Goal: Use online tool/utility: Use online tool/utility

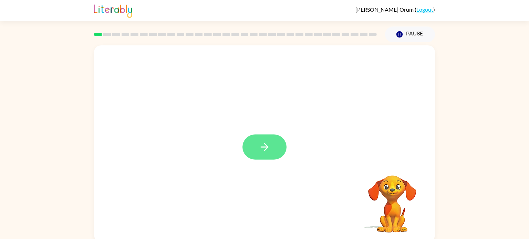
click at [263, 145] on icon "button" at bounding box center [265, 147] width 12 height 12
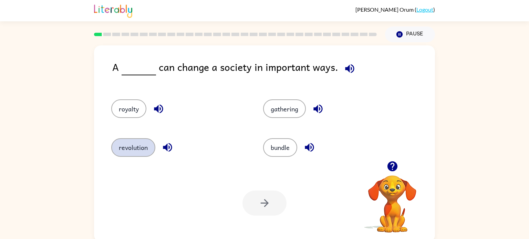
click at [130, 148] on button "revolution" at bounding box center [133, 147] width 44 height 19
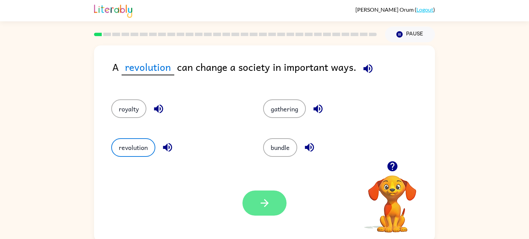
click at [261, 204] on icon "button" at bounding box center [265, 203] width 12 height 12
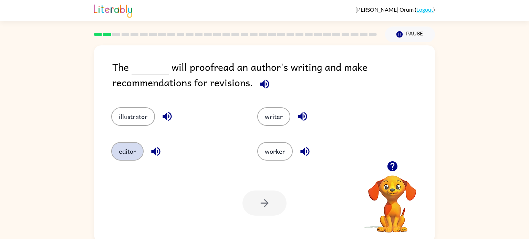
click at [124, 146] on button "editor" at bounding box center [127, 151] width 32 height 19
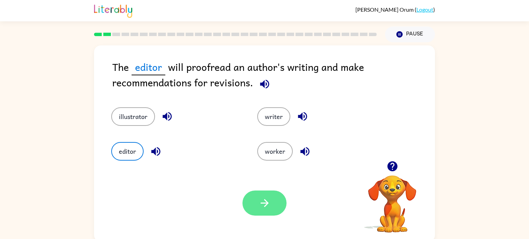
click at [264, 202] on icon "button" at bounding box center [265, 203] width 12 height 12
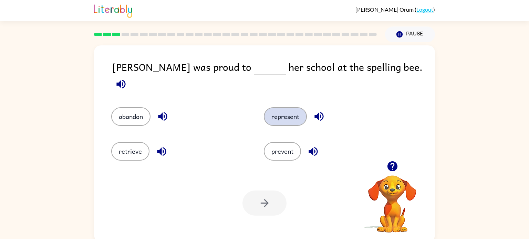
click at [284, 112] on button "represent" at bounding box center [285, 116] width 43 height 19
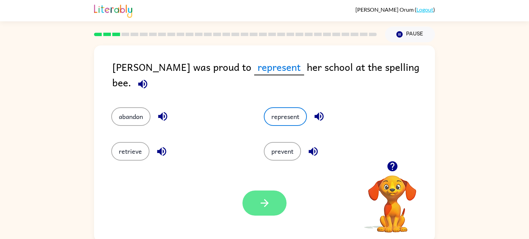
click at [262, 200] on icon "button" at bounding box center [265, 203] width 12 height 12
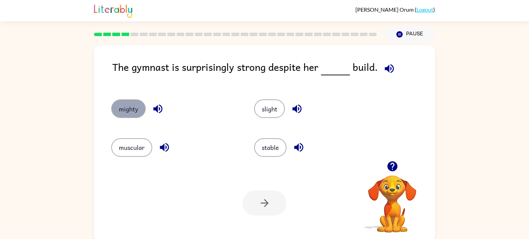
click at [136, 116] on button "mighty" at bounding box center [128, 109] width 34 height 19
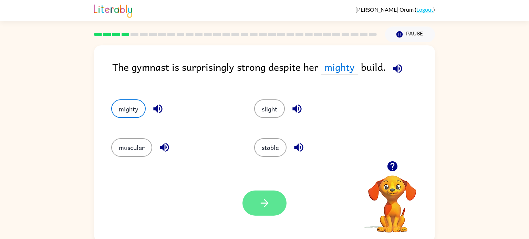
click at [247, 198] on button "button" at bounding box center [264, 203] width 44 height 25
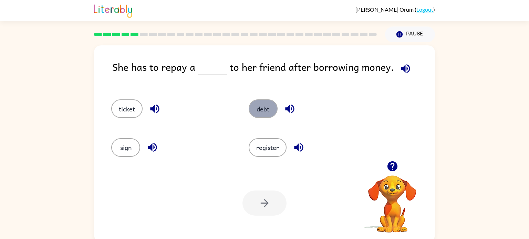
click at [267, 115] on button "debt" at bounding box center [263, 109] width 29 height 19
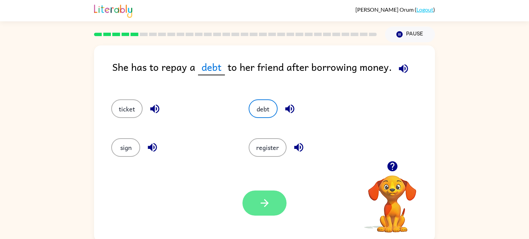
click at [263, 200] on icon "button" at bounding box center [265, 203] width 12 height 12
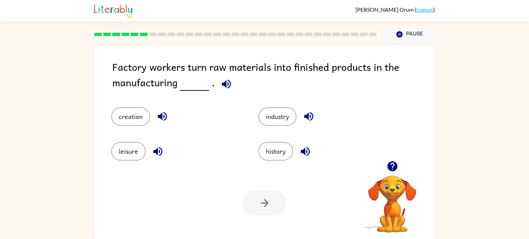
click at [222, 90] on icon "button" at bounding box center [226, 84] width 12 height 12
click at [280, 127] on div "industry" at bounding box center [318, 111] width 147 height 35
click at [279, 117] on button "industry" at bounding box center [277, 116] width 38 height 19
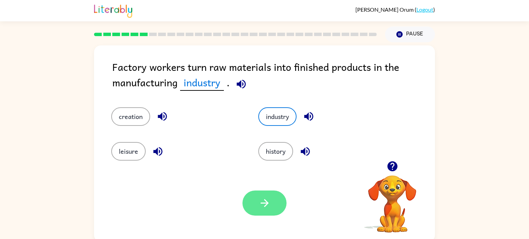
click at [275, 207] on button "button" at bounding box center [264, 203] width 44 height 25
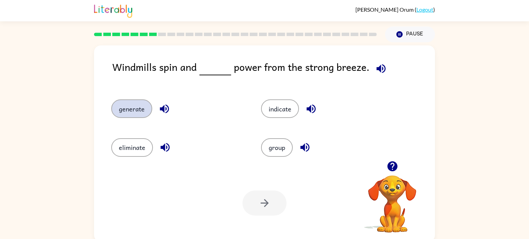
click at [135, 109] on button "generate" at bounding box center [131, 109] width 41 height 19
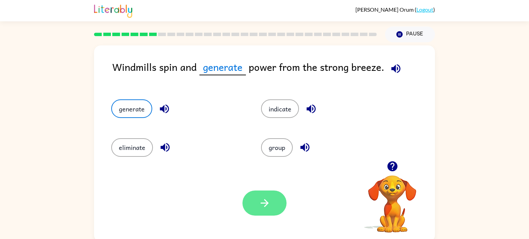
click at [265, 207] on icon "button" at bounding box center [265, 203] width 12 height 12
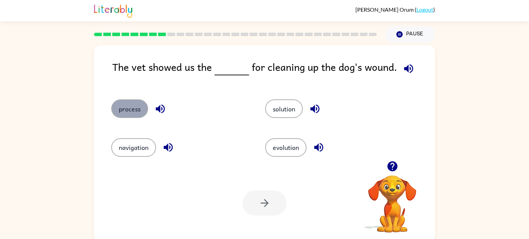
click at [137, 108] on button "process" at bounding box center [129, 109] width 37 height 19
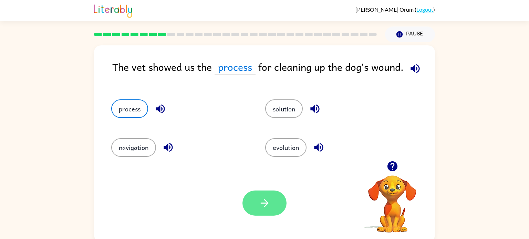
click at [260, 205] on icon "button" at bounding box center [265, 203] width 12 height 12
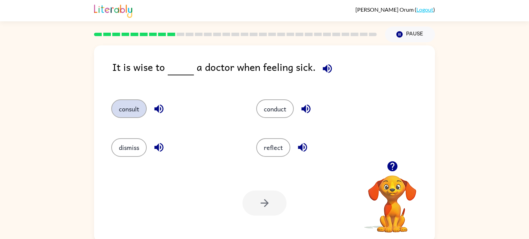
click at [128, 108] on button "consult" at bounding box center [128, 109] width 35 height 19
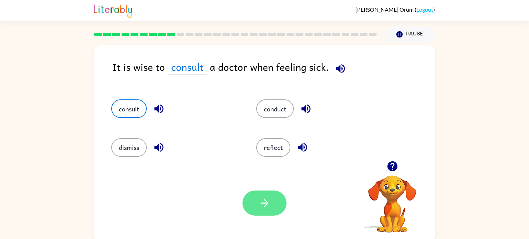
click at [258, 210] on button "button" at bounding box center [264, 203] width 44 height 25
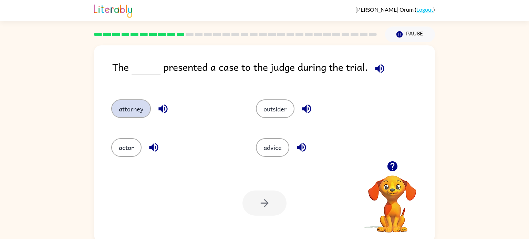
click at [129, 108] on button "attorney" at bounding box center [131, 109] width 40 height 19
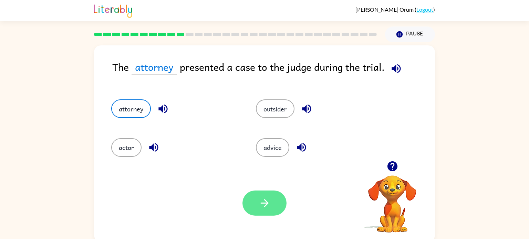
click at [269, 205] on icon "button" at bounding box center [265, 203] width 12 height 12
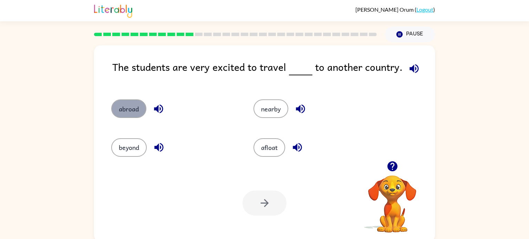
click at [135, 113] on button "abroad" at bounding box center [128, 109] width 35 height 19
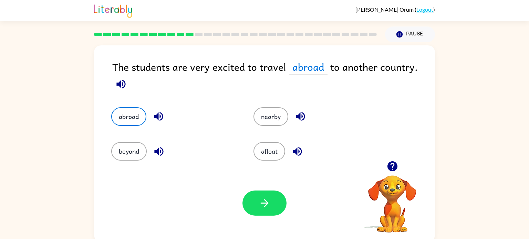
click at [119, 88] on icon "button" at bounding box center [121, 84] width 12 height 12
click at [271, 200] on button "button" at bounding box center [264, 203] width 44 height 25
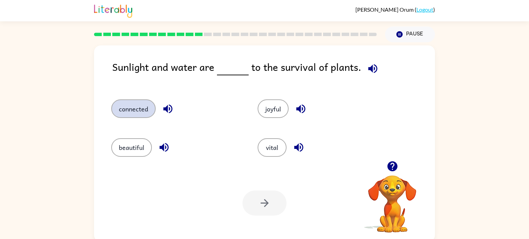
click at [139, 110] on button "connected" at bounding box center [133, 109] width 44 height 19
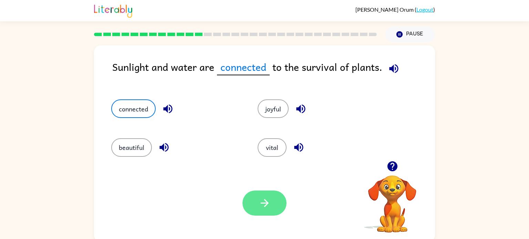
click at [274, 201] on button "button" at bounding box center [264, 203] width 44 height 25
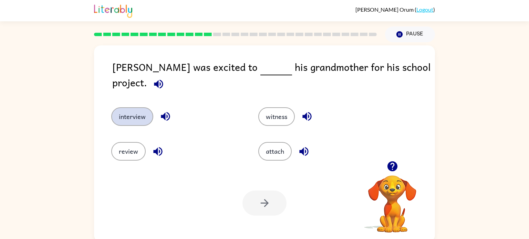
click at [136, 114] on button "interview" at bounding box center [132, 116] width 42 height 19
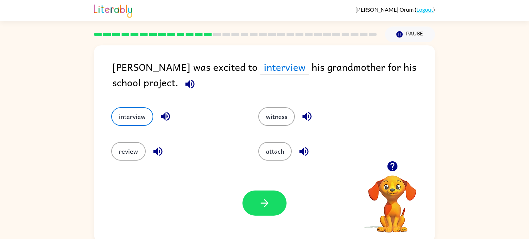
click at [171, 111] on button "button" at bounding box center [166, 117] width 18 height 18
click at [307, 117] on icon "button" at bounding box center [306, 116] width 9 height 9
click at [311, 152] on button "button" at bounding box center [304, 152] width 18 height 18
click at [159, 151] on icon "button" at bounding box center [157, 151] width 9 height 9
click at [256, 212] on button "button" at bounding box center [264, 203] width 44 height 25
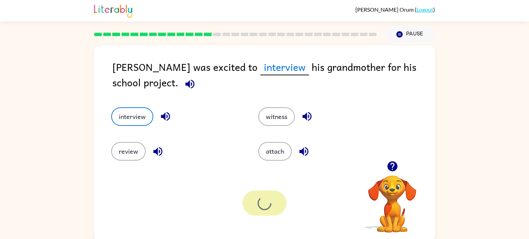
click at [256, 212] on div at bounding box center [264, 203] width 44 height 25
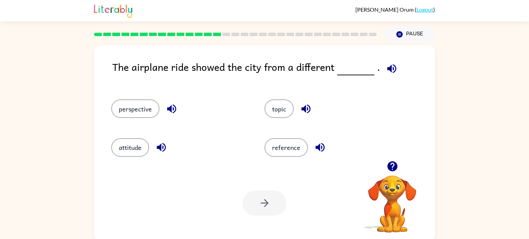
click at [180, 103] on div "perspective" at bounding box center [179, 109] width 137 height 19
click at [176, 106] on icon "button" at bounding box center [172, 109] width 12 height 12
click at [158, 149] on icon "button" at bounding box center [161, 147] width 9 height 9
click at [314, 154] on button "button" at bounding box center [320, 148] width 18 height 18
click at [160, 145] on icon "button" at bounding box center [161, 147] width 9 height 9
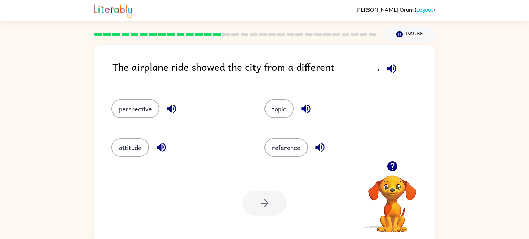
click at [107, 118] on div "perspective" at bounding box center [174, 105] width 153 height 39
click at [133, 116] on button "perspective" at bounding box center [135, 109] width 48 height 19
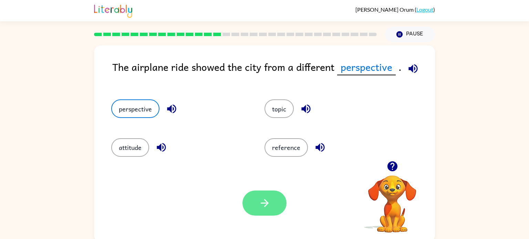
click at [267, 204] on icon "button" at bounding box center [264, 203] width 8 height 8
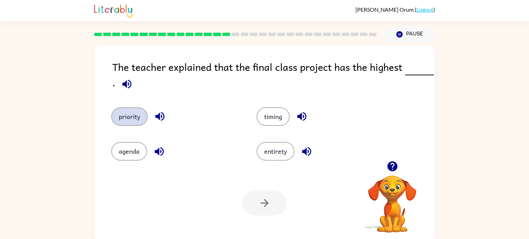
click at [135, 119] on button "priority" at bounding box center [129, 116] width 36 height 19
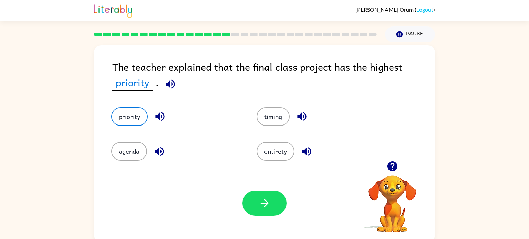
click at [160, 114] on icon "button" at bounding box center [159, 116] width 9 height 9
click at [168, 89] on icon "button" at bounding box center [170, 84] width 12 height 12
click at [250, 211] on button "button" at bounding box center [264, 203] width 44 height 25
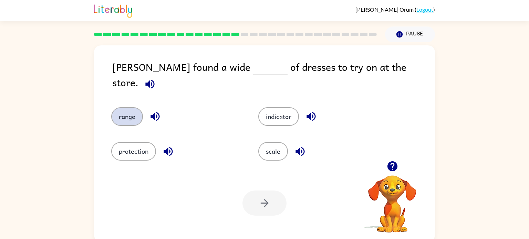
click at [123, 107] on button "range" at bounding box center [127, 116] width 32 height 19
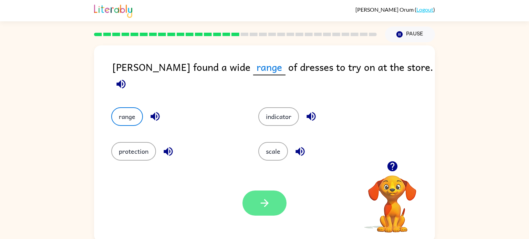
click at [256, 207] on button "button" at bounding box center [264, 203] width 44 height 25
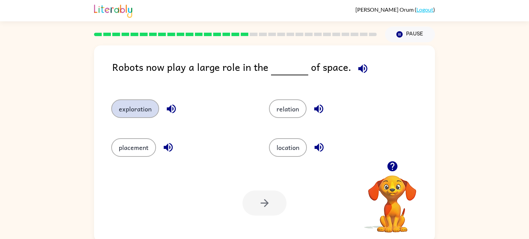
click at [148, 108] on button "exploration" at bounding box center [135, 109] width 48 height 19
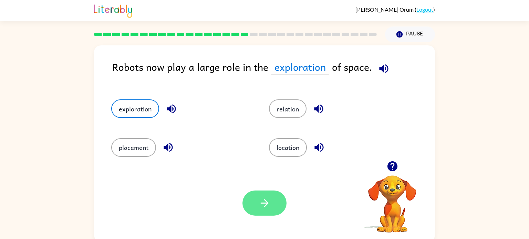
click at [255, 206] on button "button" at bounding box center [264, 203] width 44 height 25
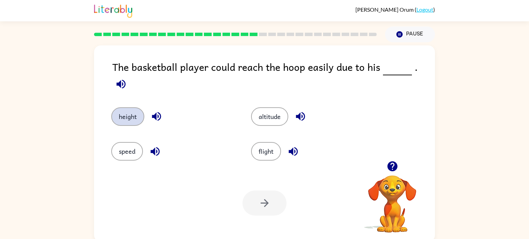
click at [119, 111] on button "height" at bounding box center [127, 116] width 33 height 19
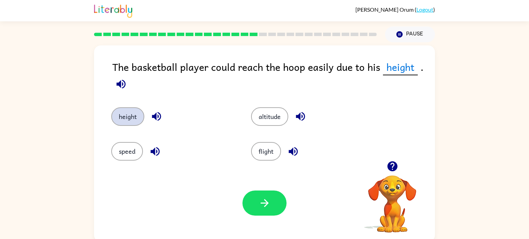
click at [130, 121] on button "height" at bounding box center [127, 116] width 33 height 19
click at [124, 149] on button "speed" at bounding box center [127, 151] width 32 height 19
click at [126, 114] on button "height" at bounding box center [127, 116] width 33 height 19
click at [258, 206] on button "button" at bounding box center [264, 203] width 44 height 25
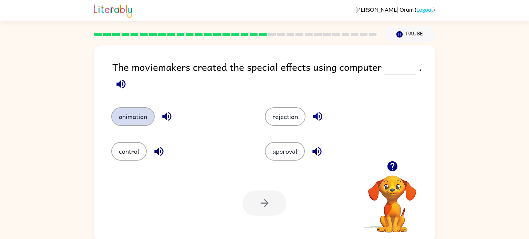
click at [140, 111] on button "animation" at bounding box center [132, 116] width 43 height 19
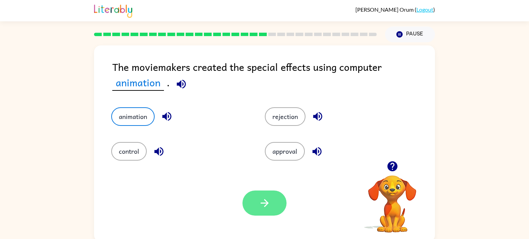
click at [261, 207] on icon "button" at bounding box center [265, 203] width 12 height 12
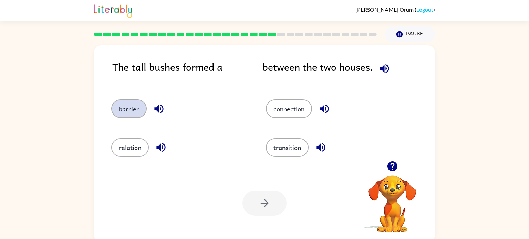
click at [139, 112] on button "barrier" at bounding box center [128, 109] width 35 height 19
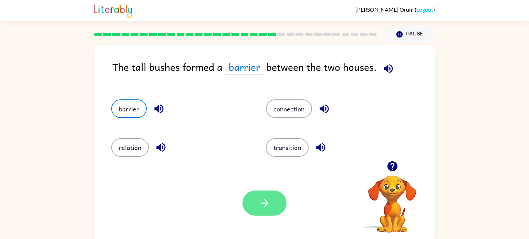
click at [268, 211] on button "button" at bounding box center [264, 203] width 44 height 25
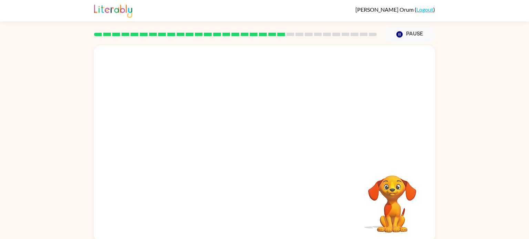
click at [198, 142] on video "Your browser must support playing .mp4 files to use Literably. Please try using…" at bounding box center [264, 103] width 341 height 116
click at [252, 147] on div at bounding box center [264, 147] width 44 height 25
click at [264, 151] on div at bounding box center [264, 147] width 44 height 25
click at [264, 151] on icon "button" at bounding box center [264, 147] width 8 height 8
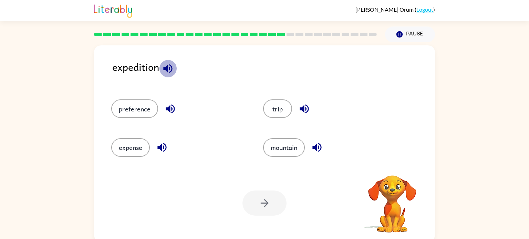
click at [170, 73] on icon "button" at bounding box center [168, 69] width 12 height 12
click at [278, 108] on button "trip" at bounding box center [277, 109] width 29 height 19
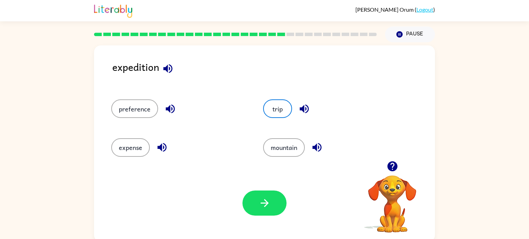
click at [165, 149] on icon "button" at bounding box center [162, 148] width 12 height 12
click at [171, 107] on icon "button" at bounding box center [170, 109] width 9 height 9
click at [279, 191] on div at bounding box center [264, 203] width 44 height 25
click at [274, 207] on button "button" at bounding box center [264, 203] width 44 height 25
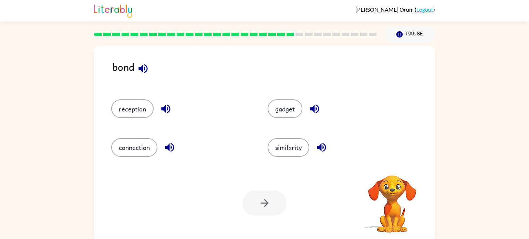
click at [143, 66] on icon "button" at bounding box center [143, 69] width 12 height 12
click at [165, 106] on icon "button" at bounding box center [166, 109] width 12 height 12
click at [169, 148] on icon "button" at bounding box center [169, 147] width 9 height 9
click at [130, 146] on button "connection" at bounding box center [134, 147] width 46 height 19
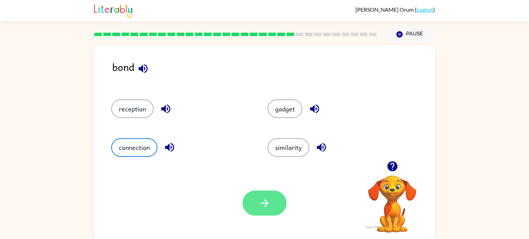
click at [279, 203] on button "button" at bounding box center [264, 203] width 44 height 25
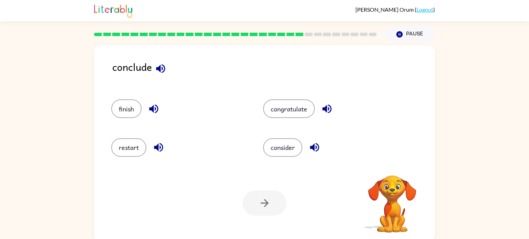
click at [156, 105] on icon "button" at bounding box center [154, 109] width 12 height 12
click at [125, 104] on button "finish" at bounding box center [126, 109] width 30 height 19
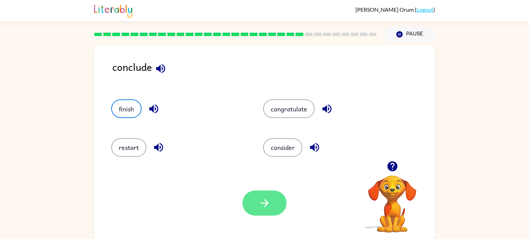
click at [258, 211] on button "button" at bounding box center [264, 203] width 44 height 25
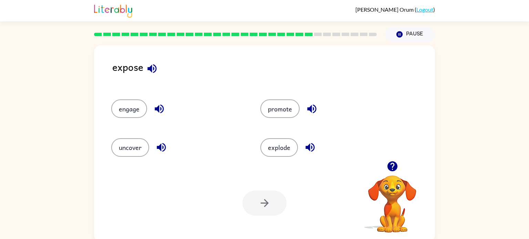
click at [160, 107] on icon "button" at bounding box center [159, 109] width 12 height 12
click at [159, 160] on div "uncover" at bounding box center [172, 144] width 149 height 39
click at [157, 148] on icon "button" at bounding box center [161, 147] width 9 height 9
click at [119, 117] on button "engage" at bounding box center [129, 109] width 36 height 19
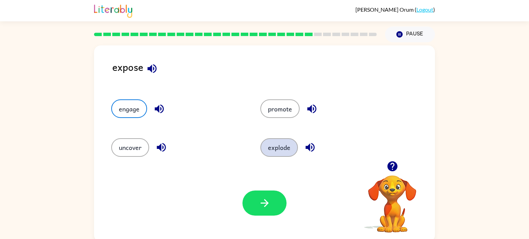
click at [275, 146] on button "explode" at bounding box center [279, 147] width 38 height 19
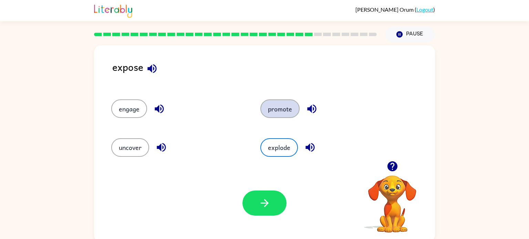
click at [281, 118] on button "promote" at bounding box center [279, 109] width 39 height 19
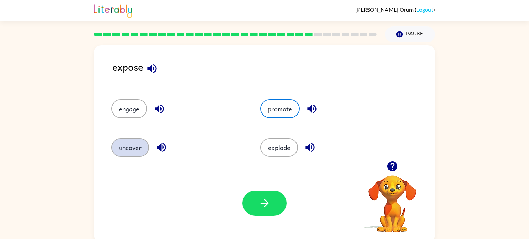
click at [121, 150] on button "uncover" at bounding box center [130, 147] width 38 height 19
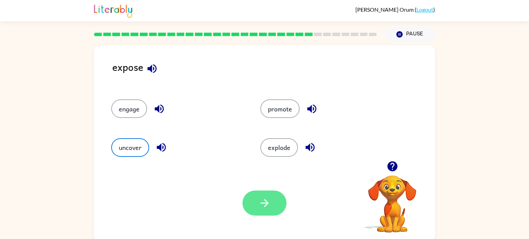
click at [273, 212] on button "button" at bounding box center [264, 203] width 44 height 25
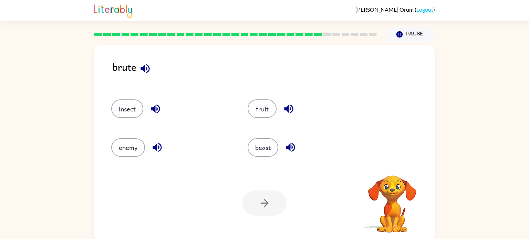
click at [273, 212] on div at bounding box center [264, 203] width 44 height 25
click at [153, 105] on icon "button" at bounding box center [155, 109] width 12 height 12
click at [160, 152] on icon "button" at bounding box center [157, 148] width 12 height 12
click at [298, 153] on div "beast" at bounding box center [308, 147] width 121 height 19
click at [273, 114] on button "fruit" at bounding box center [262, 109] width 29 height 19
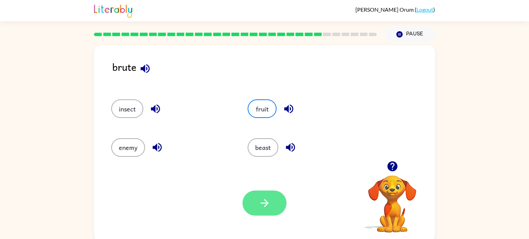
click at [255, 201] on button "button" at bounding box center [264, 203] width 44 height 25
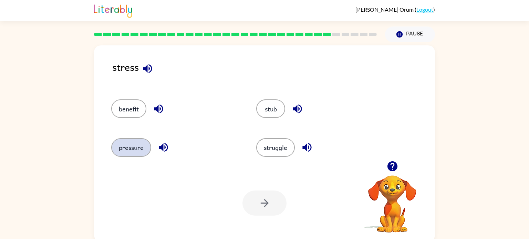
click at [139, 148] on button "pressure" at bounding box center [131, 147] width 40 height 19
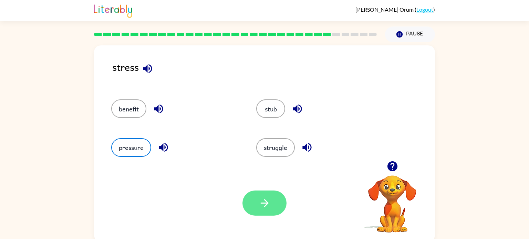
click at [267, 200] on icon "button" at bounding box center [265, 203] width 12 height 12
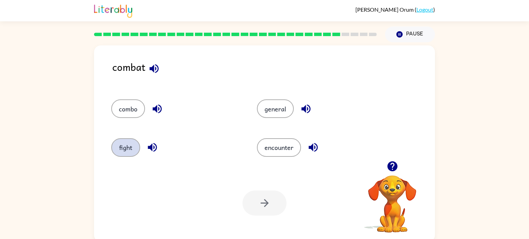
click at [125, 143] on button "fight" at bounding box center [125, 147] width 29 height 19
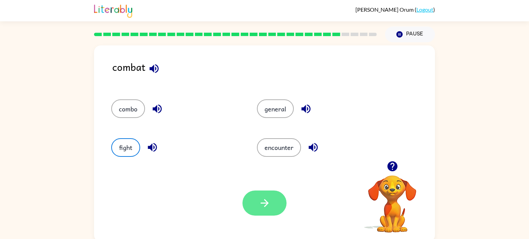
click at [259, 209] on icon "button" at bounding box center [265, 203] width 12 height 12
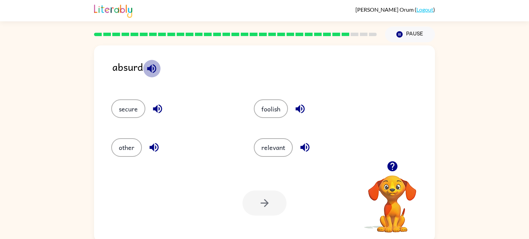
click at [153, 70] on icon "button" at bounding box center [151, 68] width 9 height 9
click at [277, 112] on button "foolish" at bounding box center [271, 109] width 34 height 19
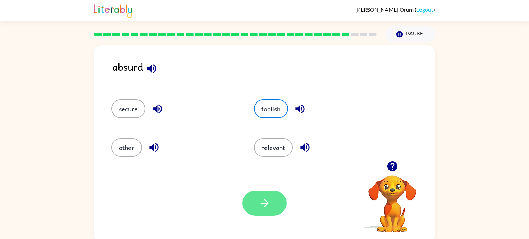
click at [265, 194] on button "button" at bounding box center [264, 203] width 44 height 25
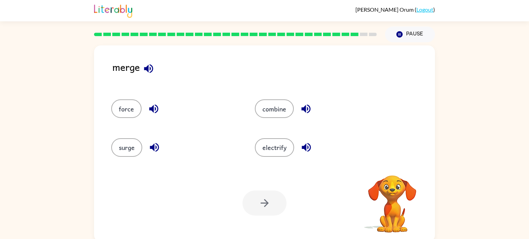
click at [148, 67] on icon "button" at bounding box center [148, 68] width 9 height 9
click at [149, 69] on icon "button" at bounding box center [149, 69] width 12 height 12
click at [138, 148] on button "surge" at bounding box center [126, 147] width 31 height 19
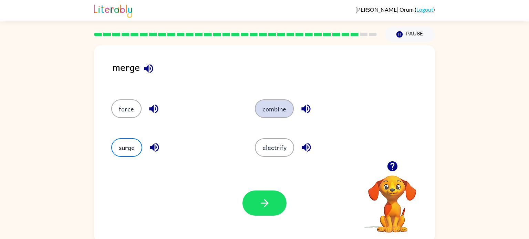
click at [283, 108] on button "combine" at bounding box center [274, 109] width 39 height 19
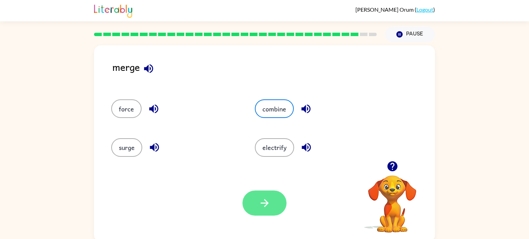
click at [273, 195] on button "button" at bounding box center [264, 203] width 44 height 25
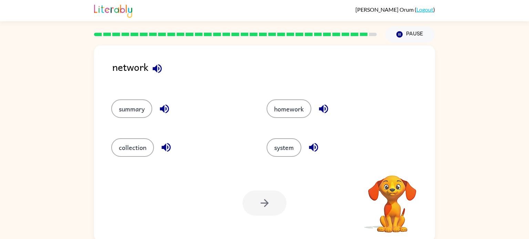
click at [158, 71] on icon "button" at bounding box center [157, 69] width 12 height 12
click at [279, 149] on button "system" at bounding box center [284, 147] width 35 height 19
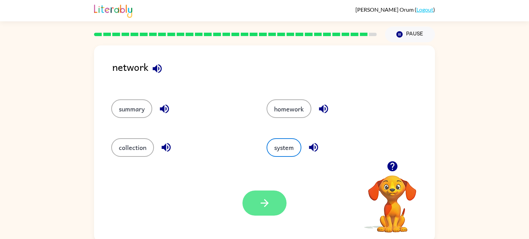
click at [267, 202] on icon "button" at bounding box center [264, 203] width 8 height 8
